Goal: Transaction & Acquisition: Purchase product/service

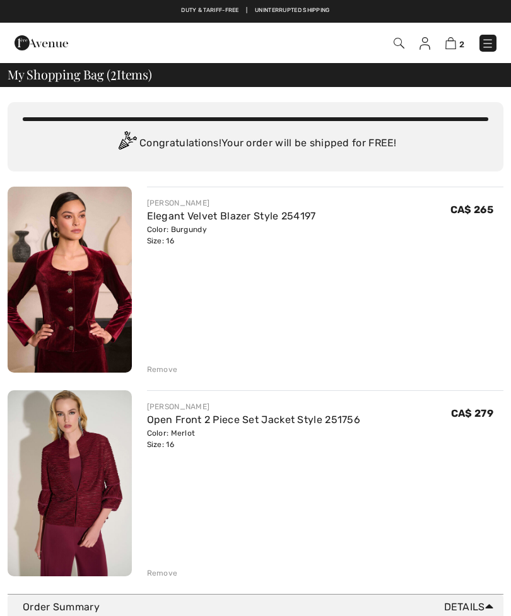
checkbox input "true"
click at [394, 40] on img at bounding box center [398, 43] width 11 height 11
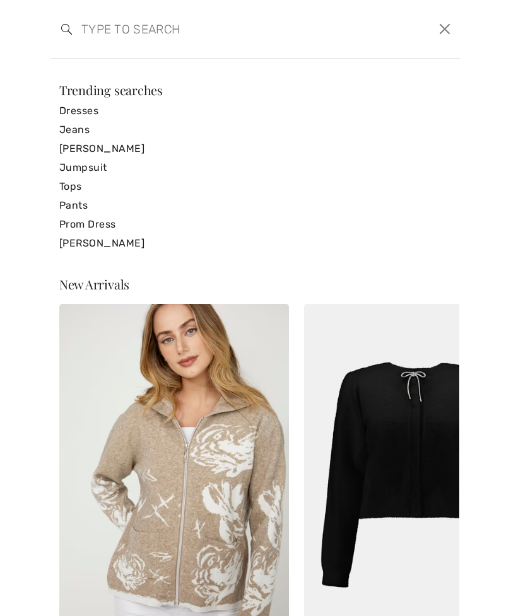
click at [176, 36] on input "search" at bounding box center [212, 29] width 280 height 38
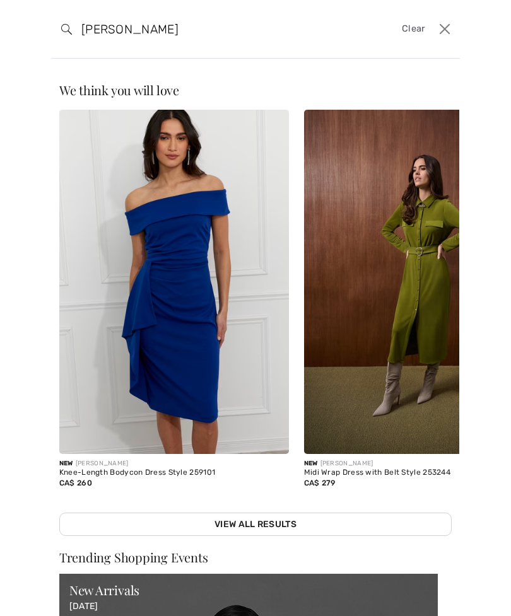
type input "Olive green"
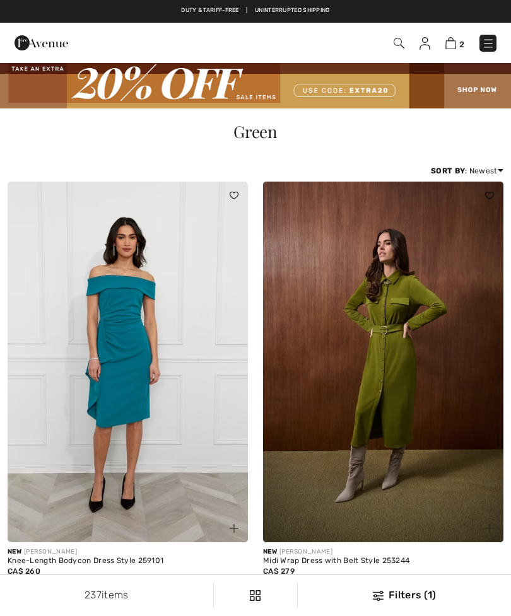
checkbox input "true"
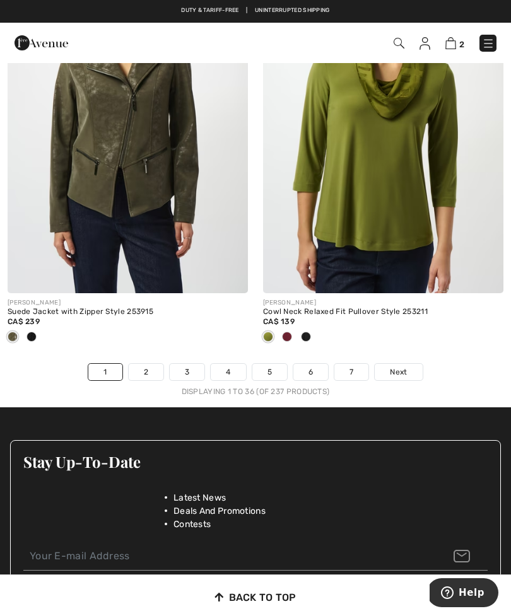
scroll to position [7733, 0]
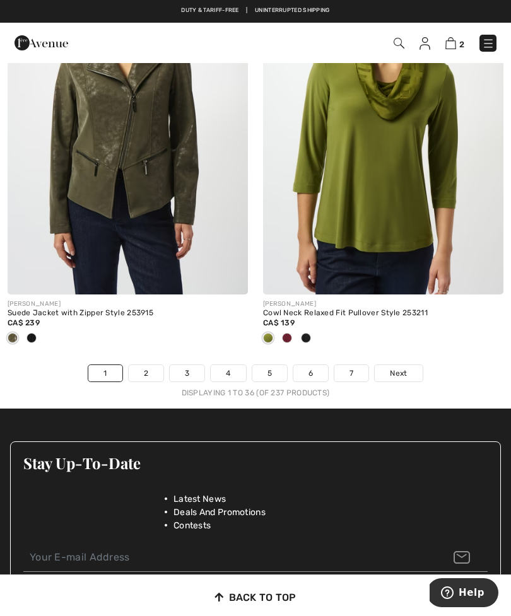
click at [147, 365] on link "2" at bounding box center [146, 373] width 35 height 16
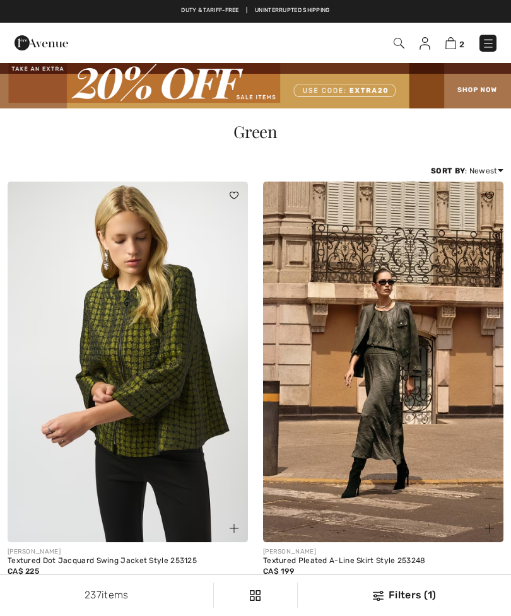
checkbox input "true"
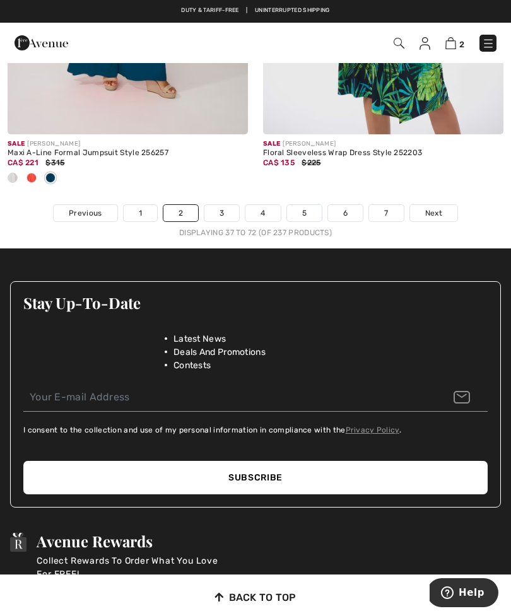
scroll to position [7869, 0]
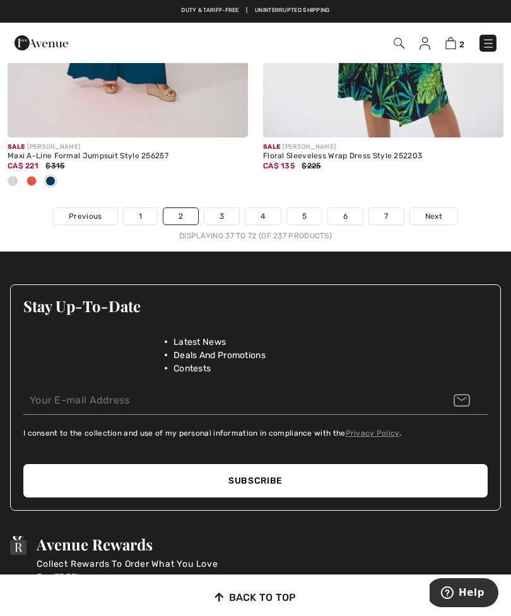
click at [222, 208] on link "3" at bounding box center [221, 216] width 35 height 16
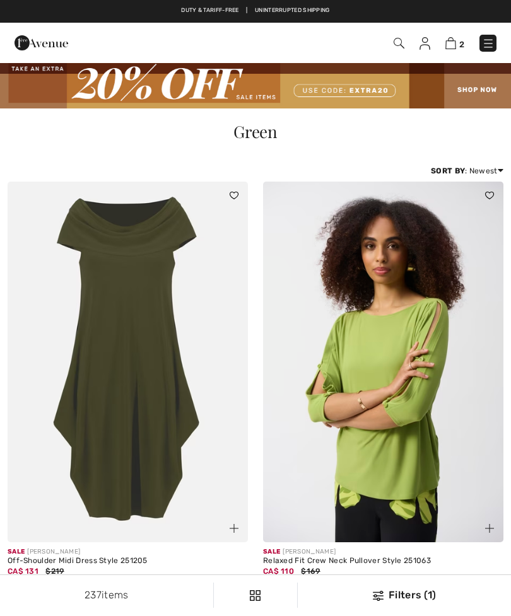
checkbox input "true"
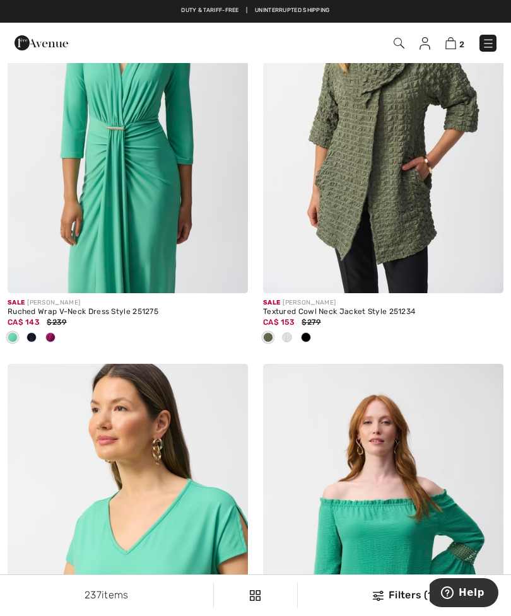
scroll to position [1968, 0]
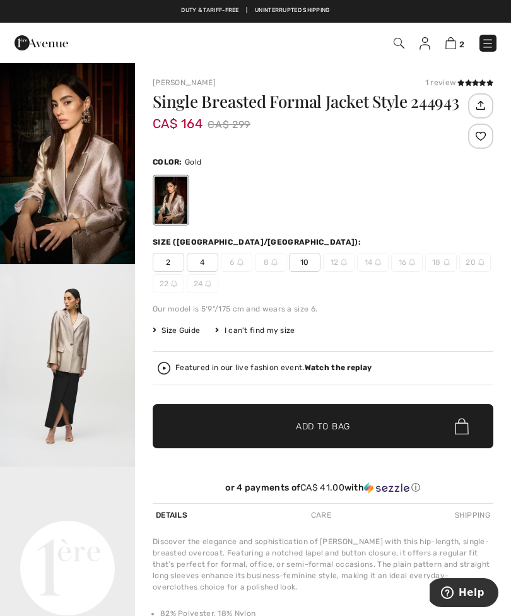
click at [87, 534] on video "Your browser does not support the video tag." at bounding box center [67, 500] width 135 height 67
click at [88, 534] on video "Your browser does not support the video tag." at bounding box center [67, 500] width 135 height 67
click at [91, 415] on img "2 / 6" at bounding box center [67, 365] width 135 height 202
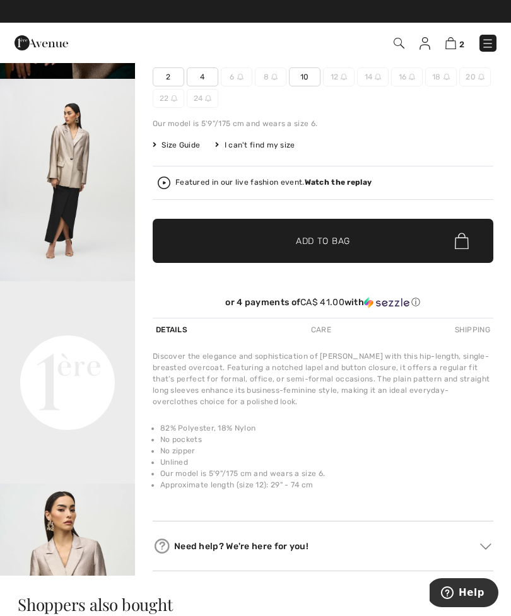
scroll to position [185, 0]
